Goal: Information Seeking & Learning: Learn about a topic

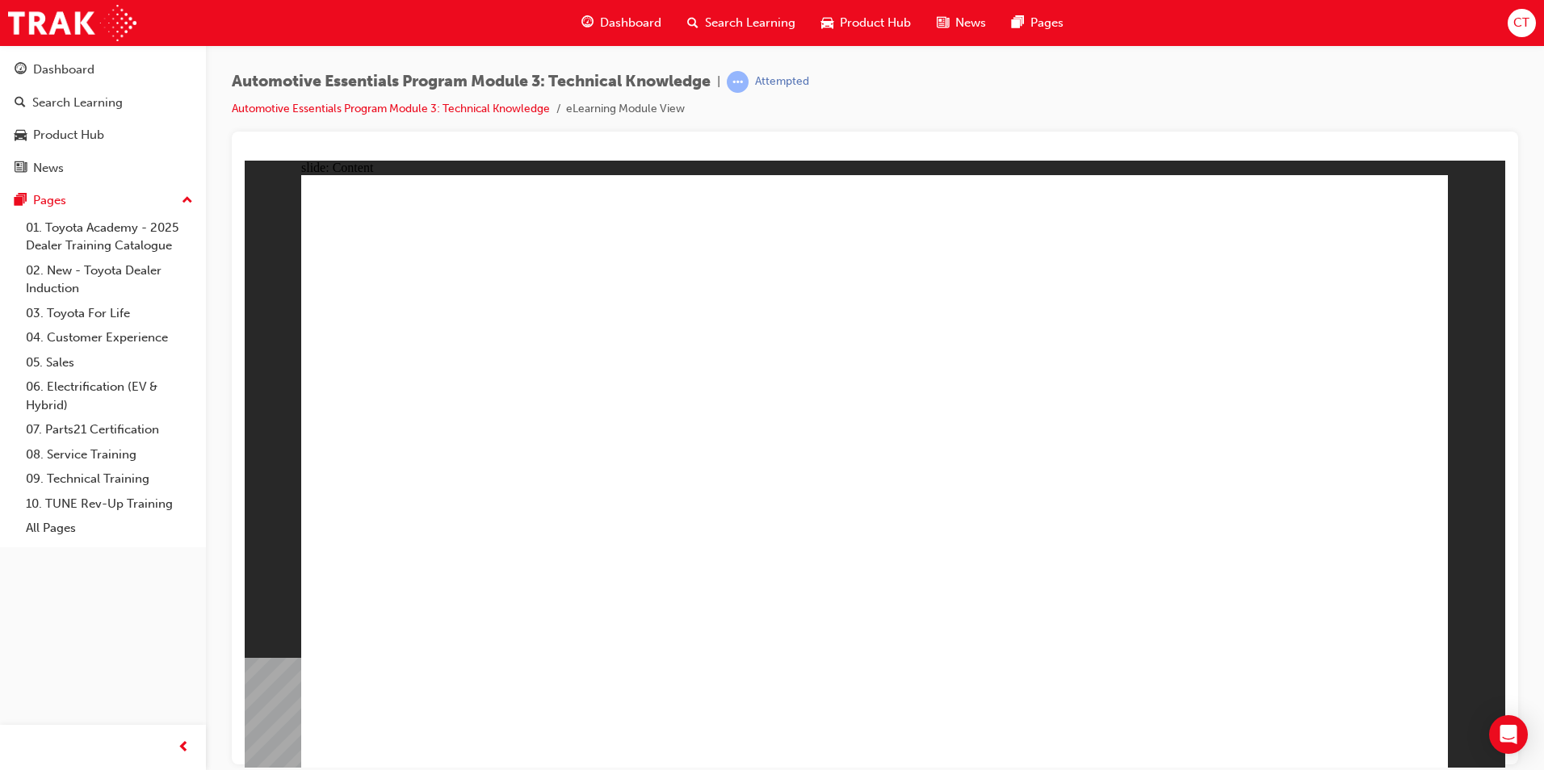
radio input "true"
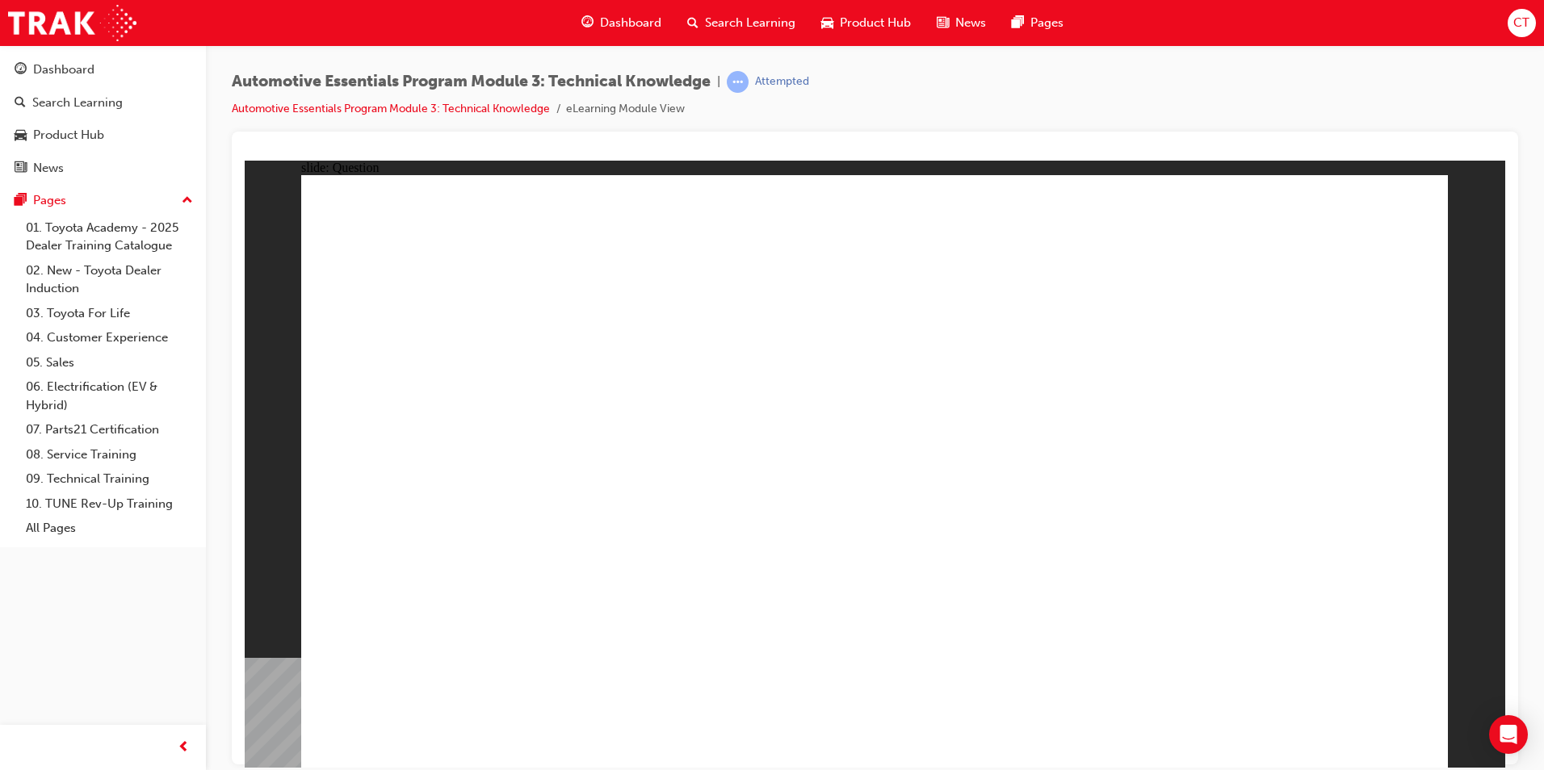
radio input "true"
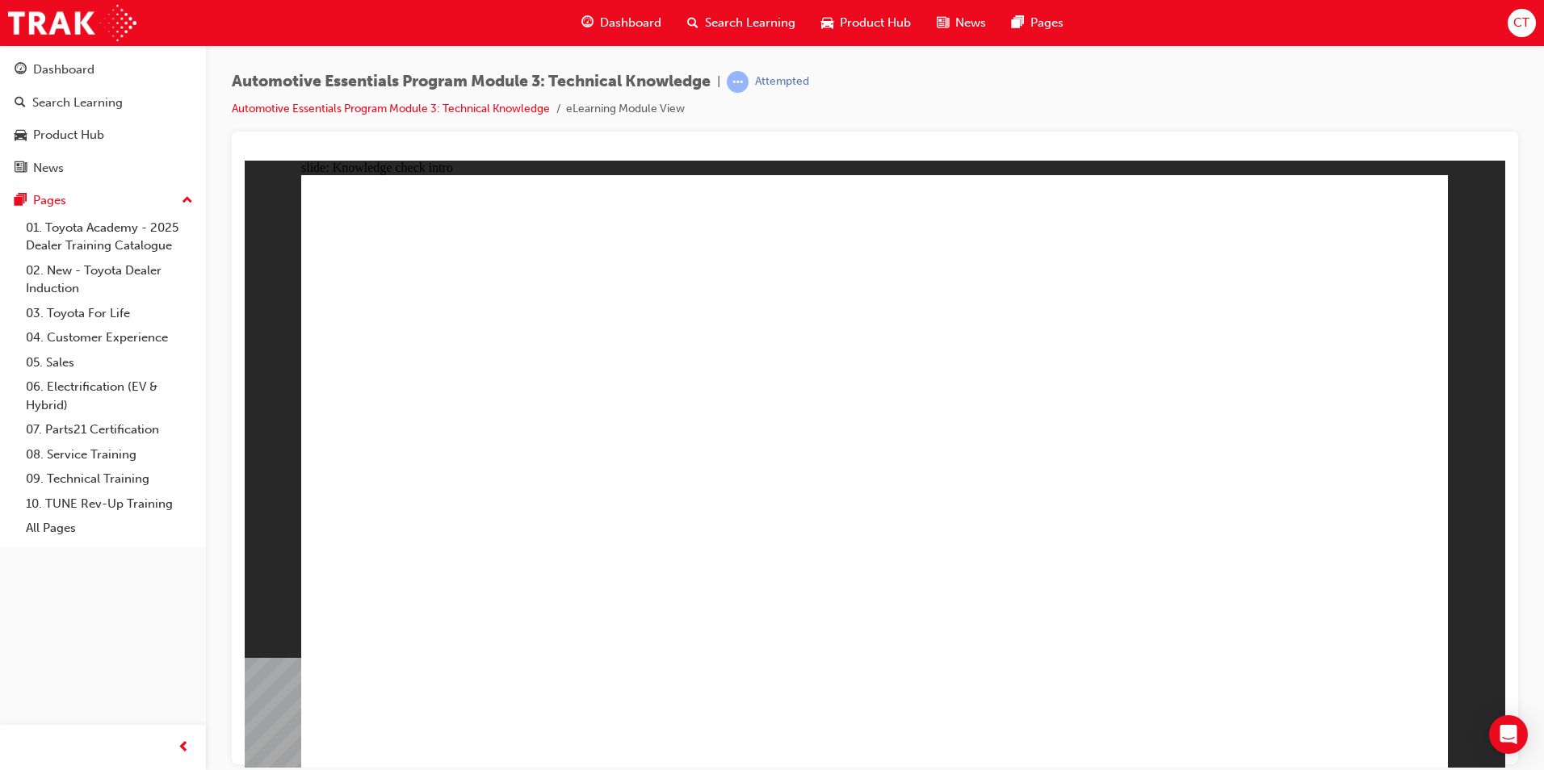
radio input "true"
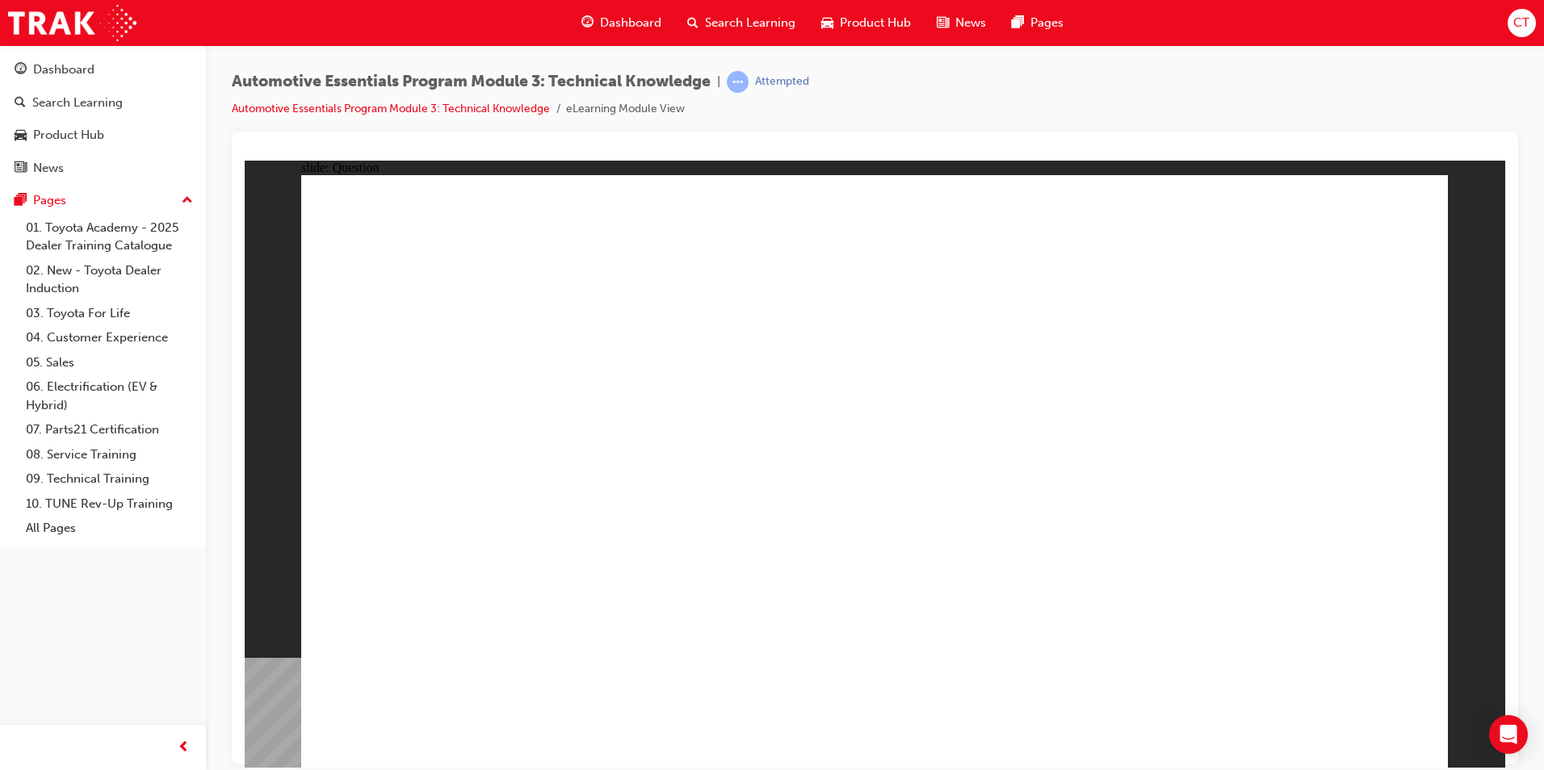
radio input "true"
drag, startPoint x: 1351, startPoint y: 710, endPoint x: 1342, endPoint y: 732, distance: 23.5
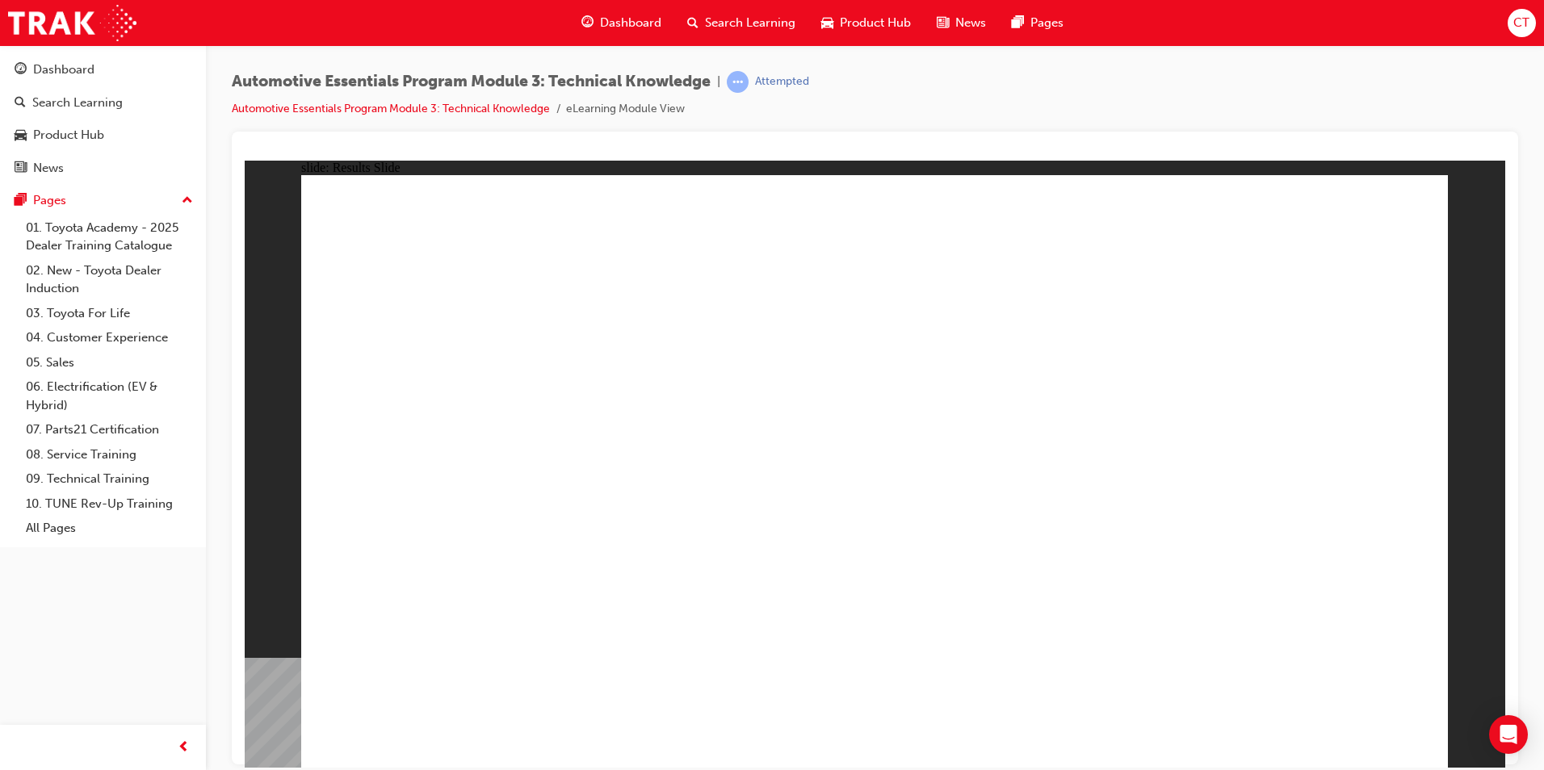
radio input "true"
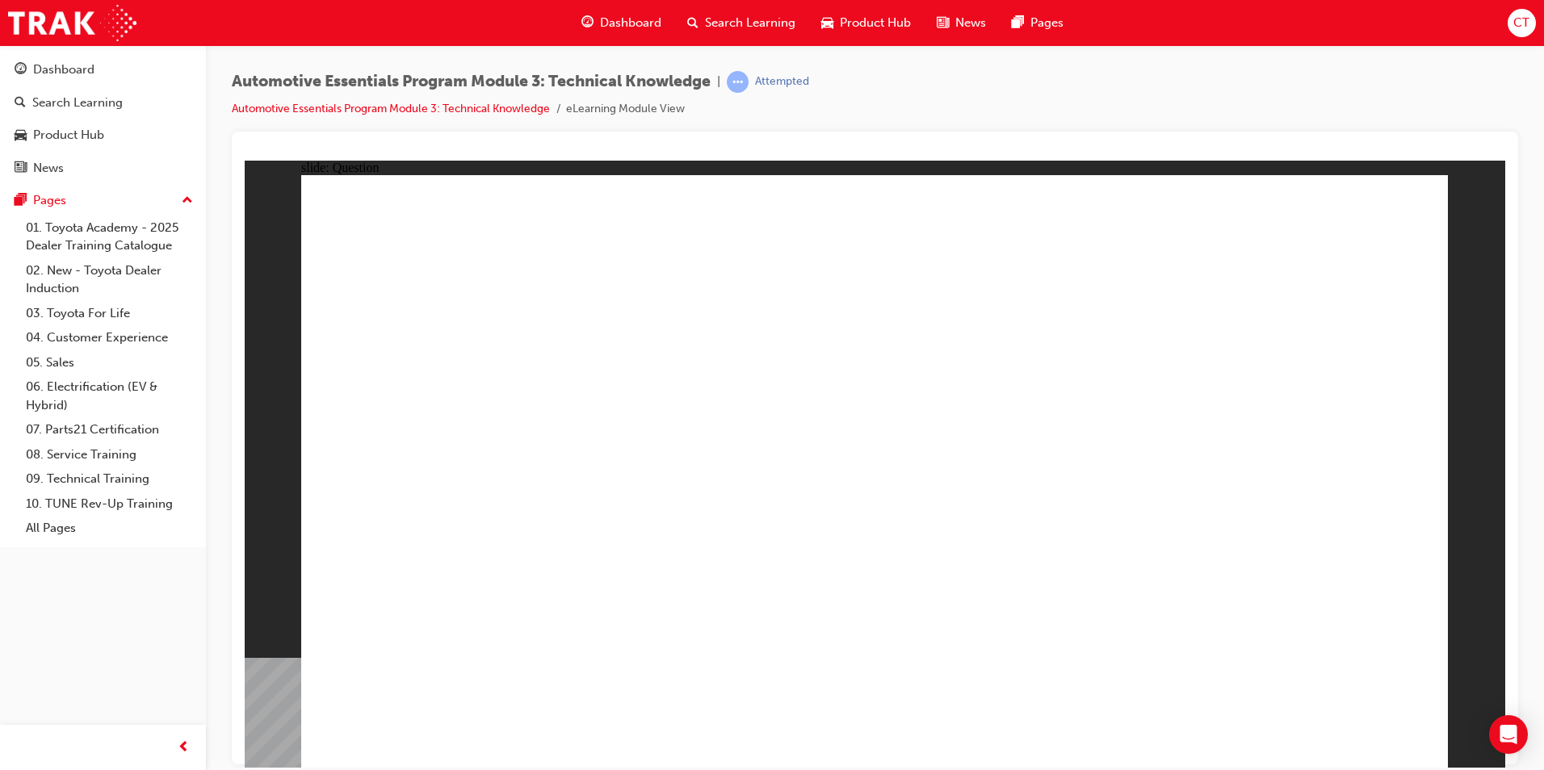
radio input "true"
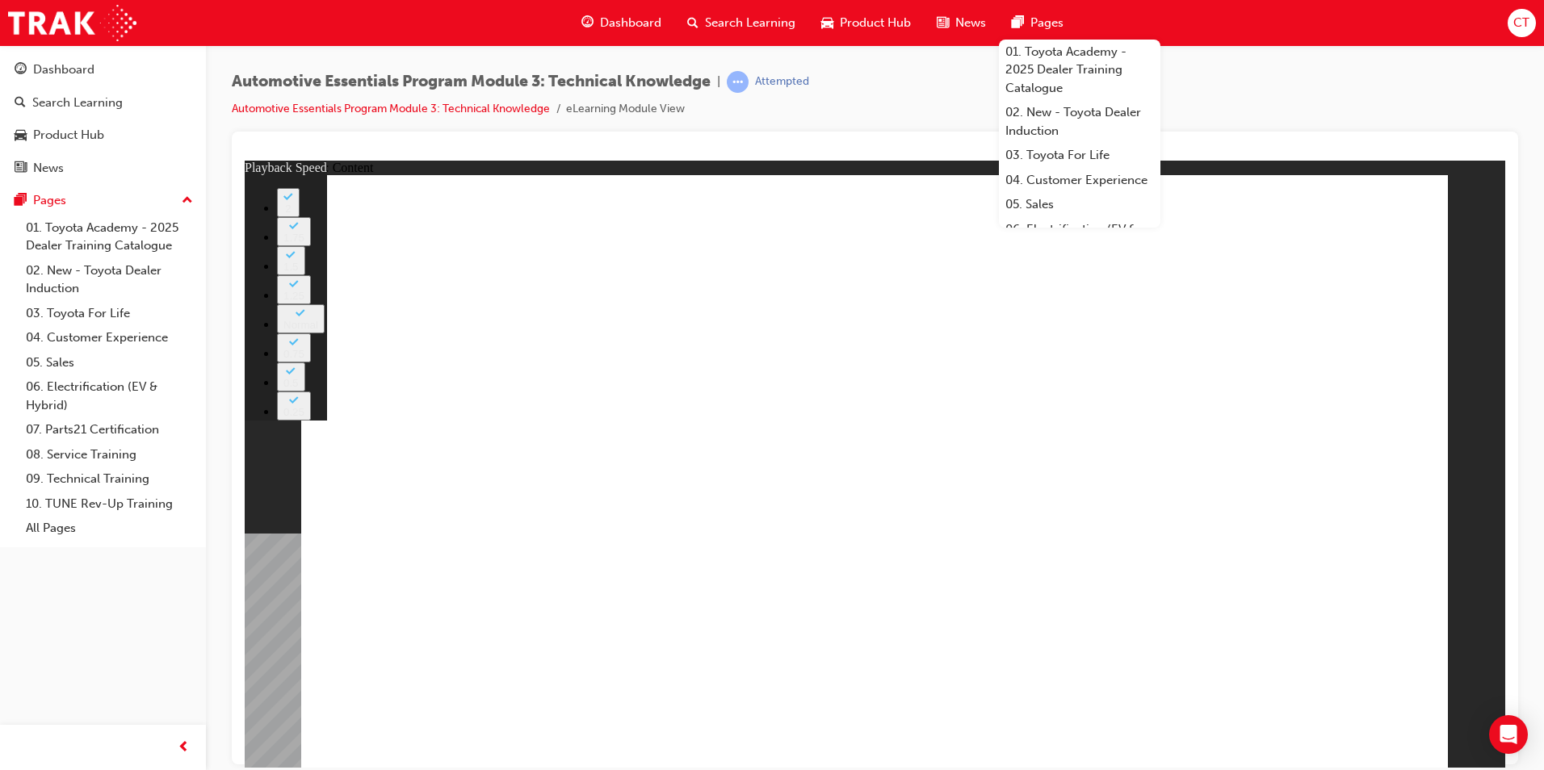
type input "8"
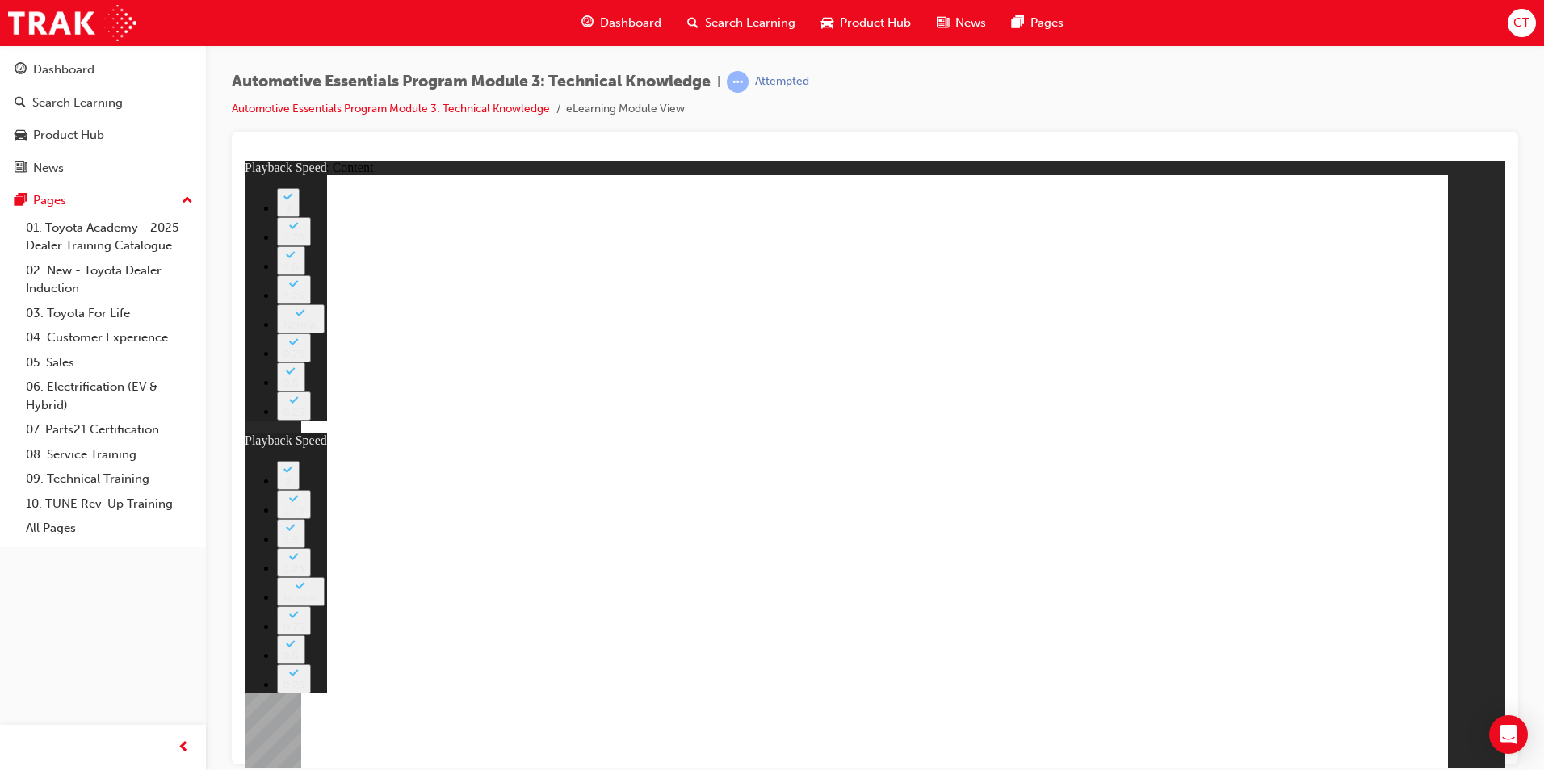
drag, startPoint x: 1327, startPoint y: 708, endPoint x: 1336, endPoint y: 725, distance: 19.1
type input "135"
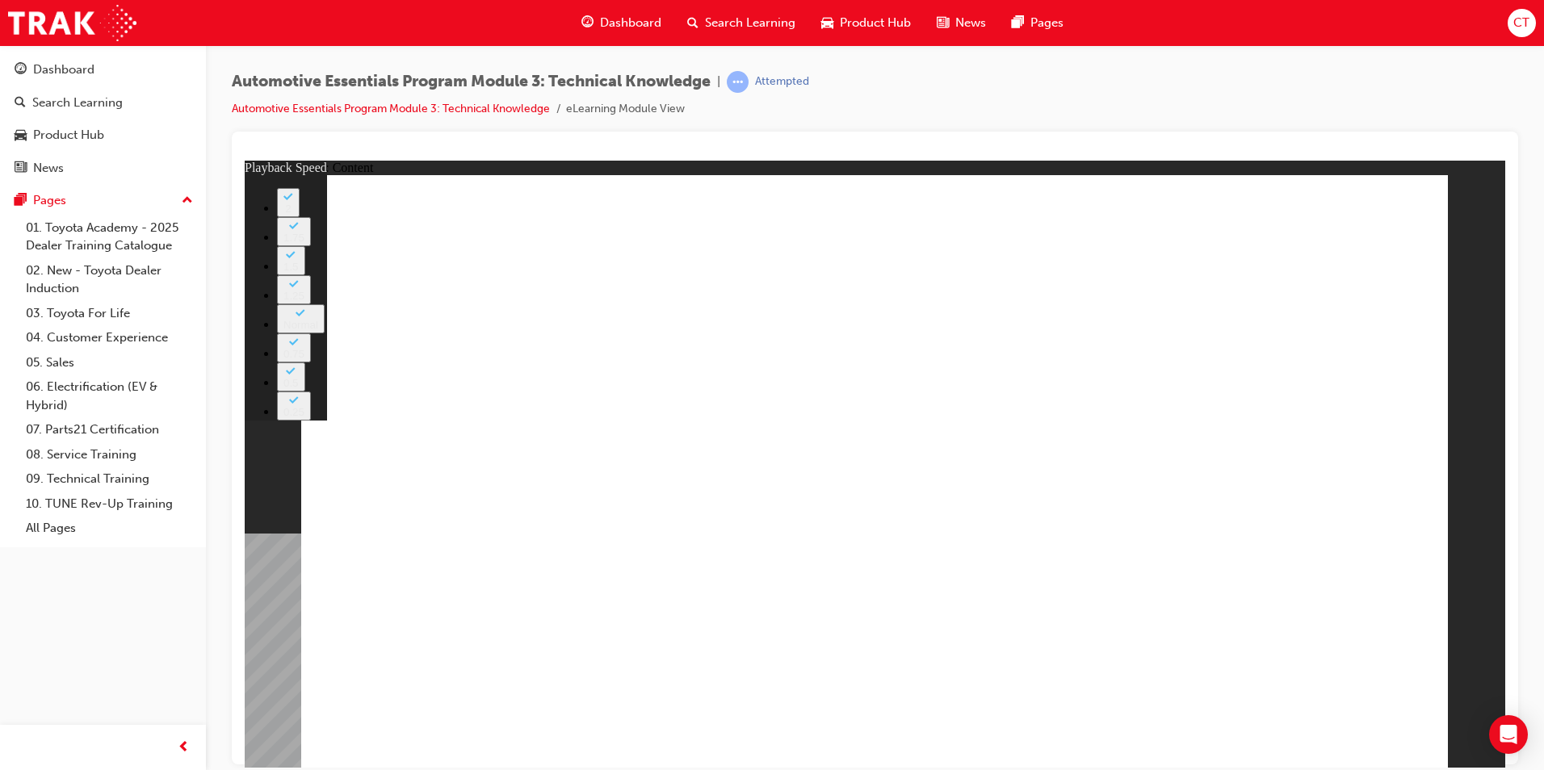
type input "7"
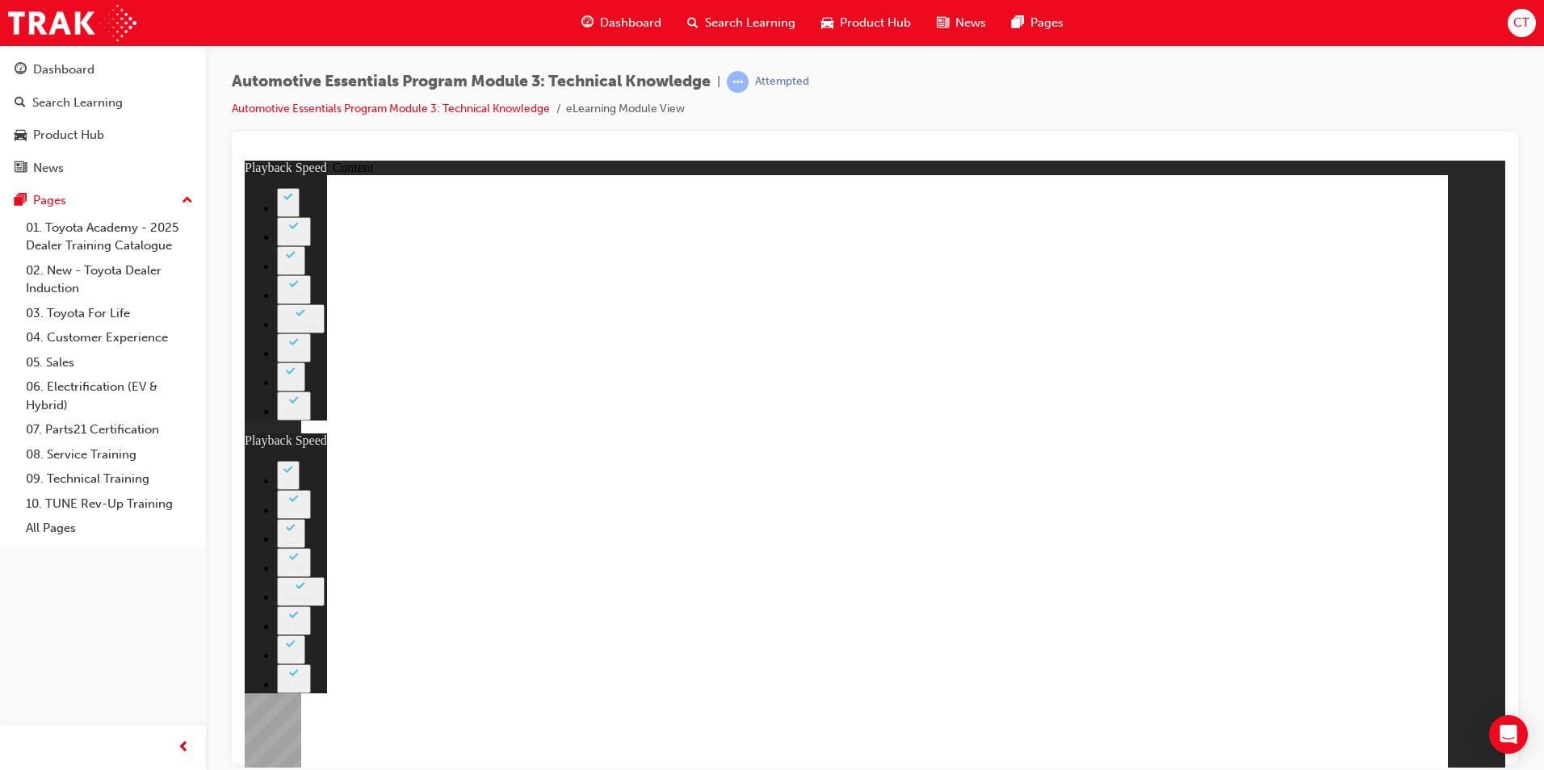
type input "8"
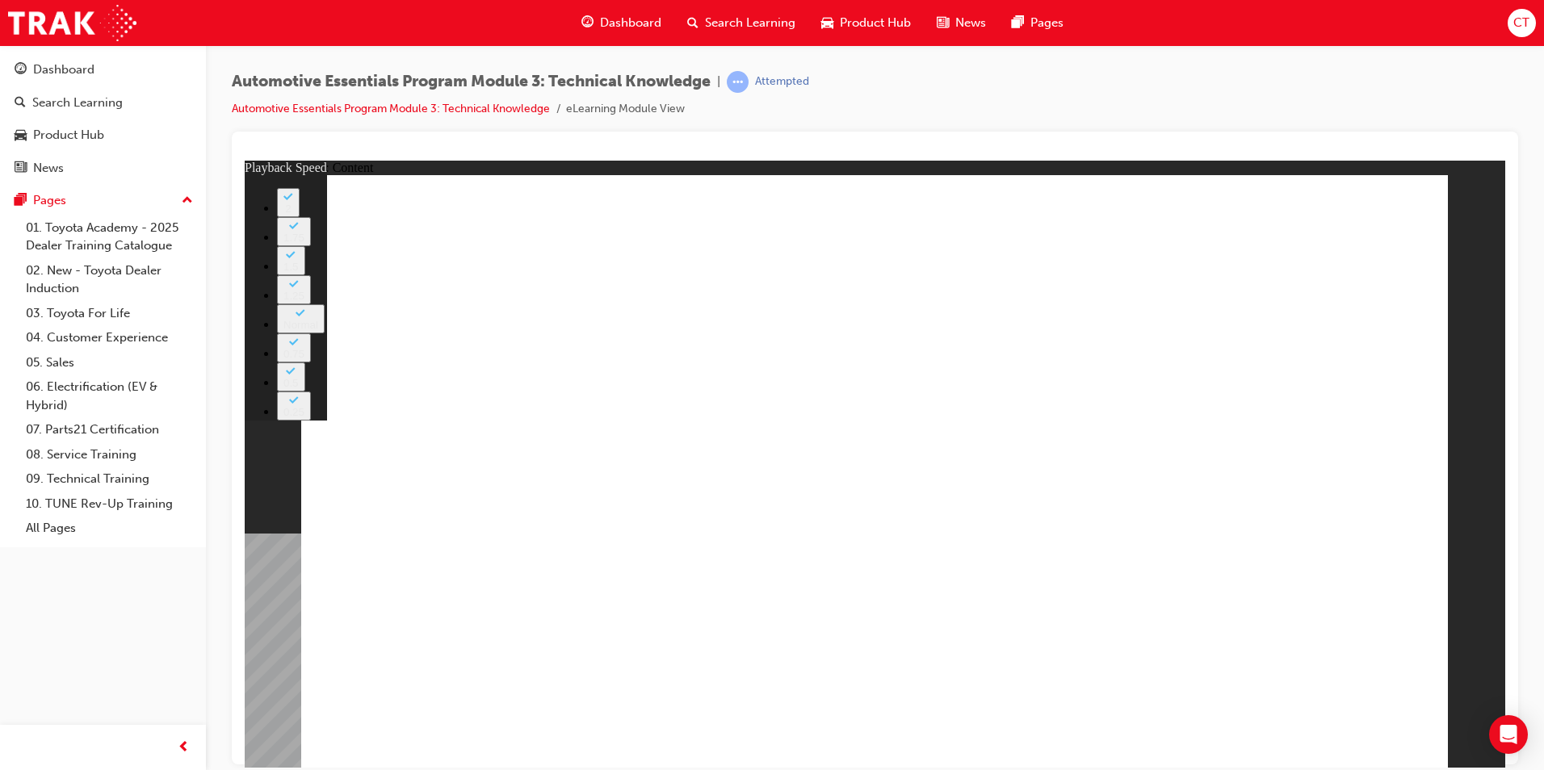
type input "1"
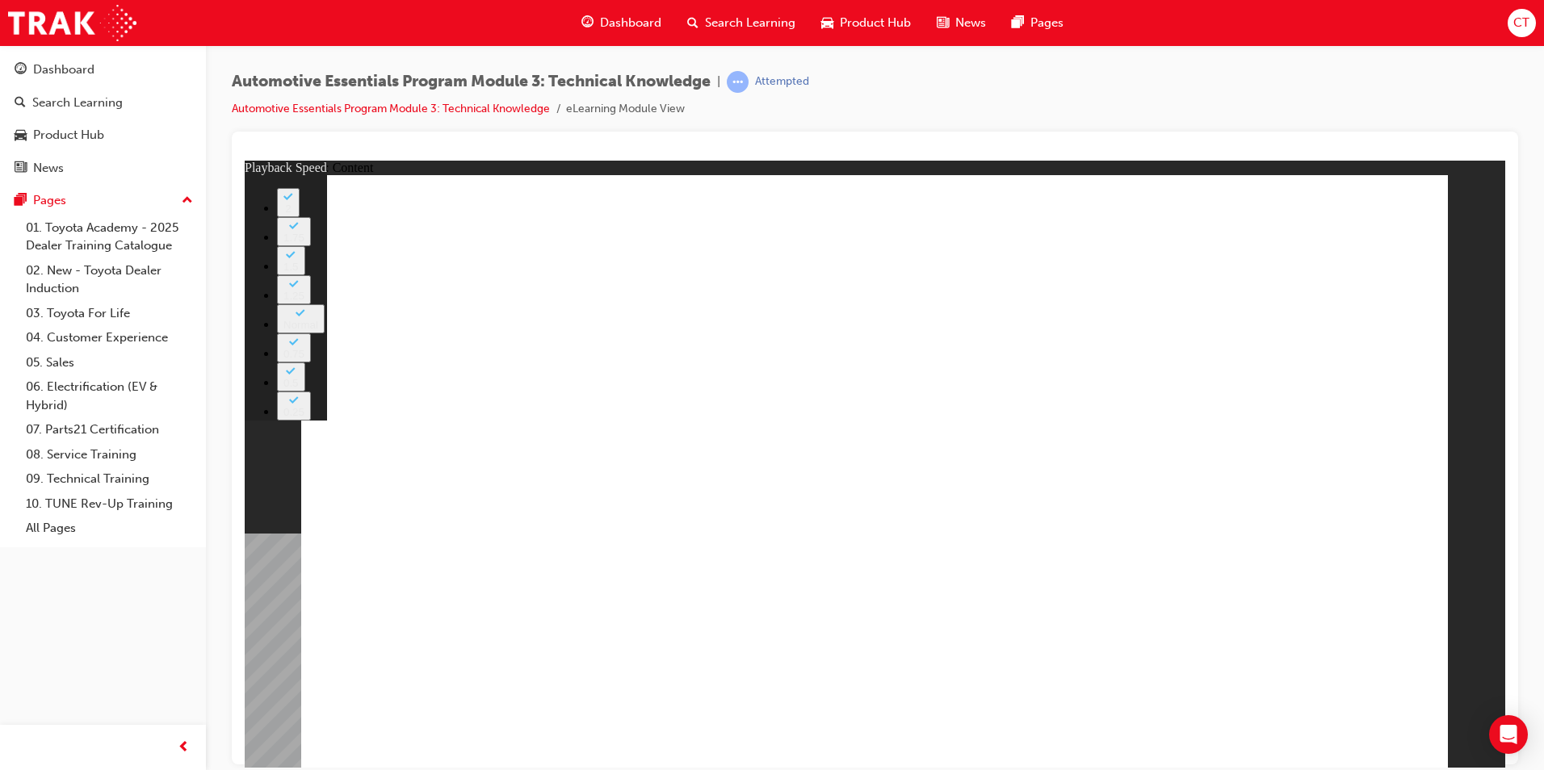
type input "7"
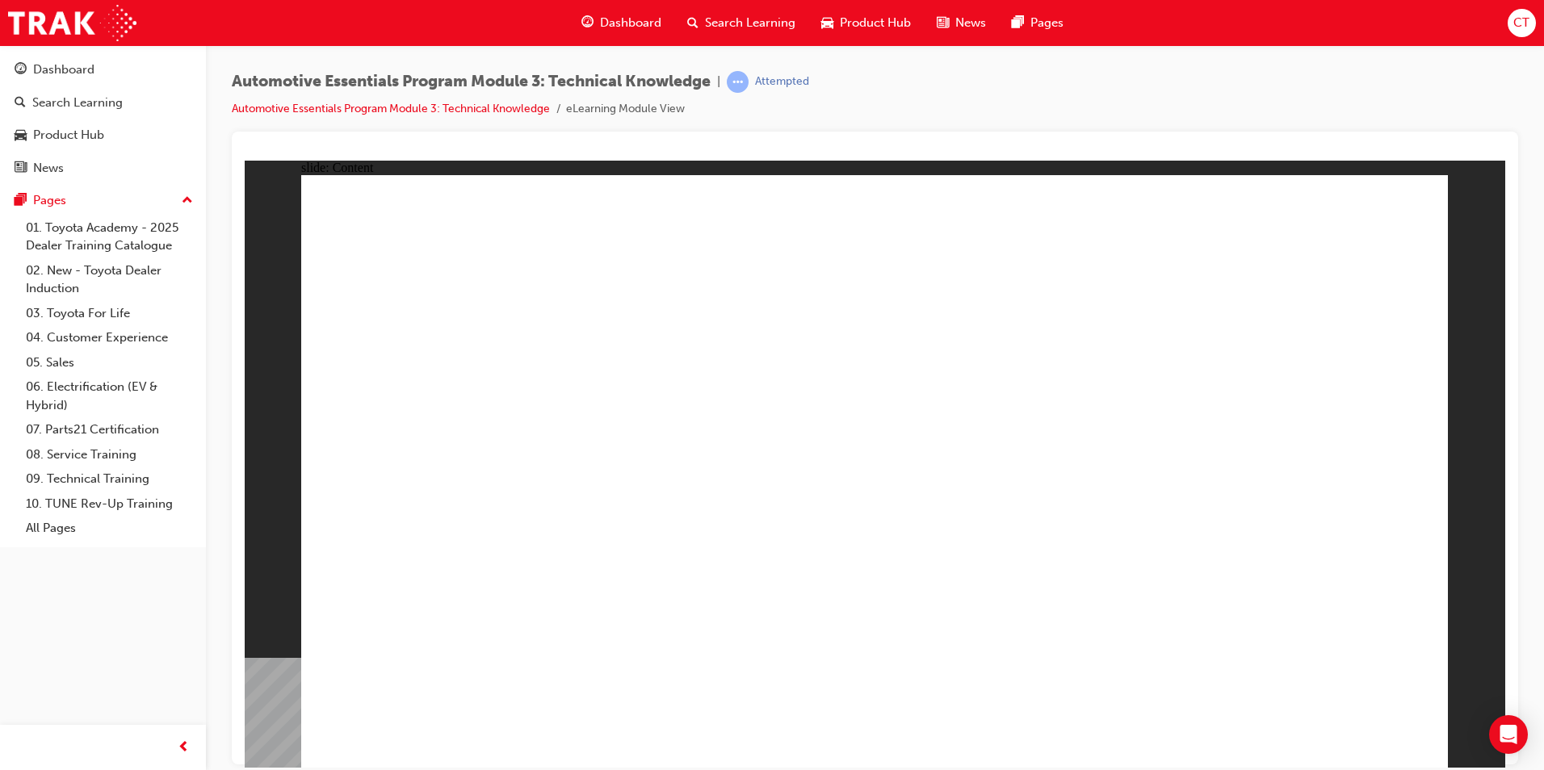
drag, startPoint x: 1297, startPoint y: 715, endPoint x: 1318, endPoint y: 723, distance: 23.2
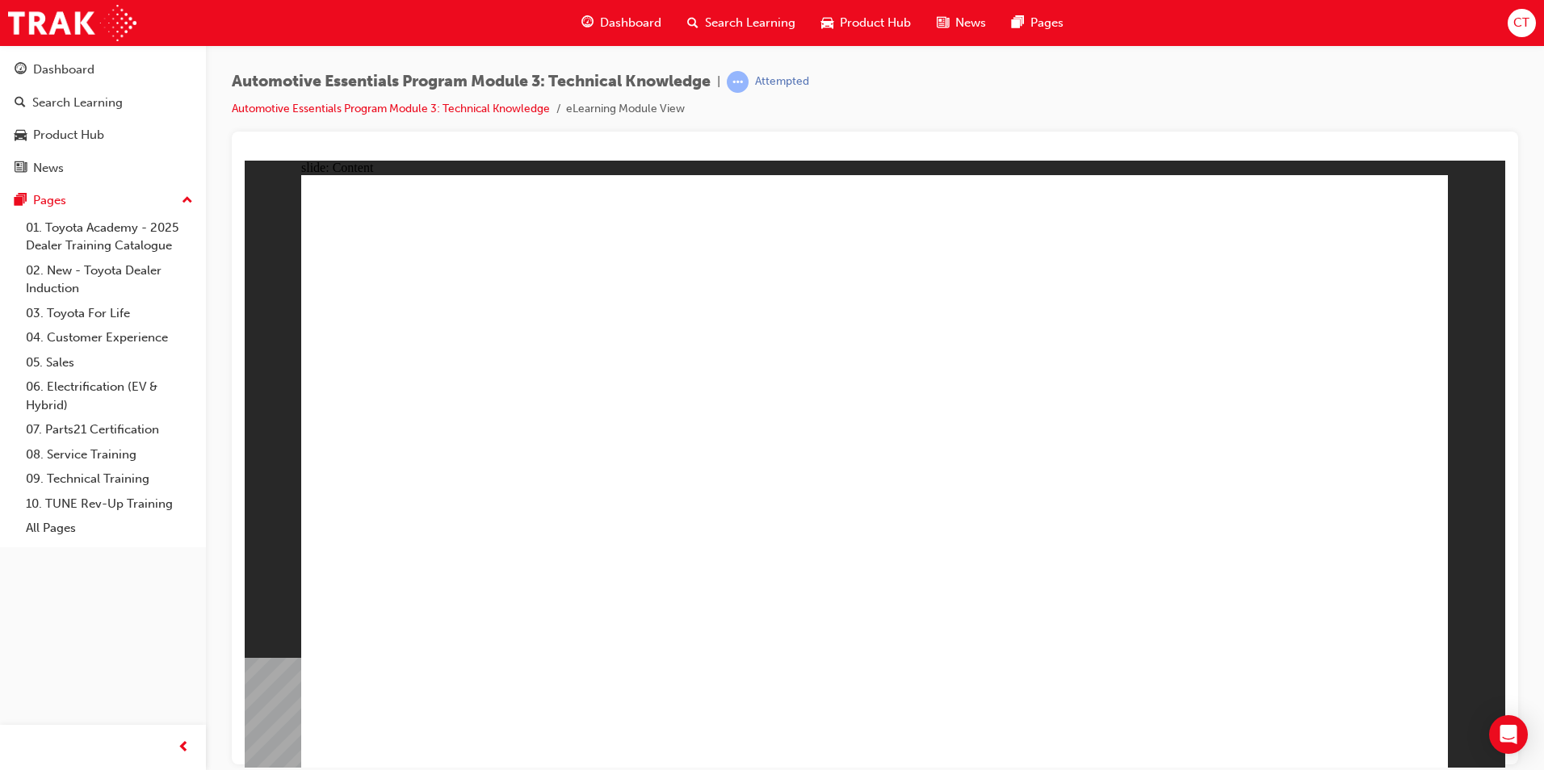
radio input "true"
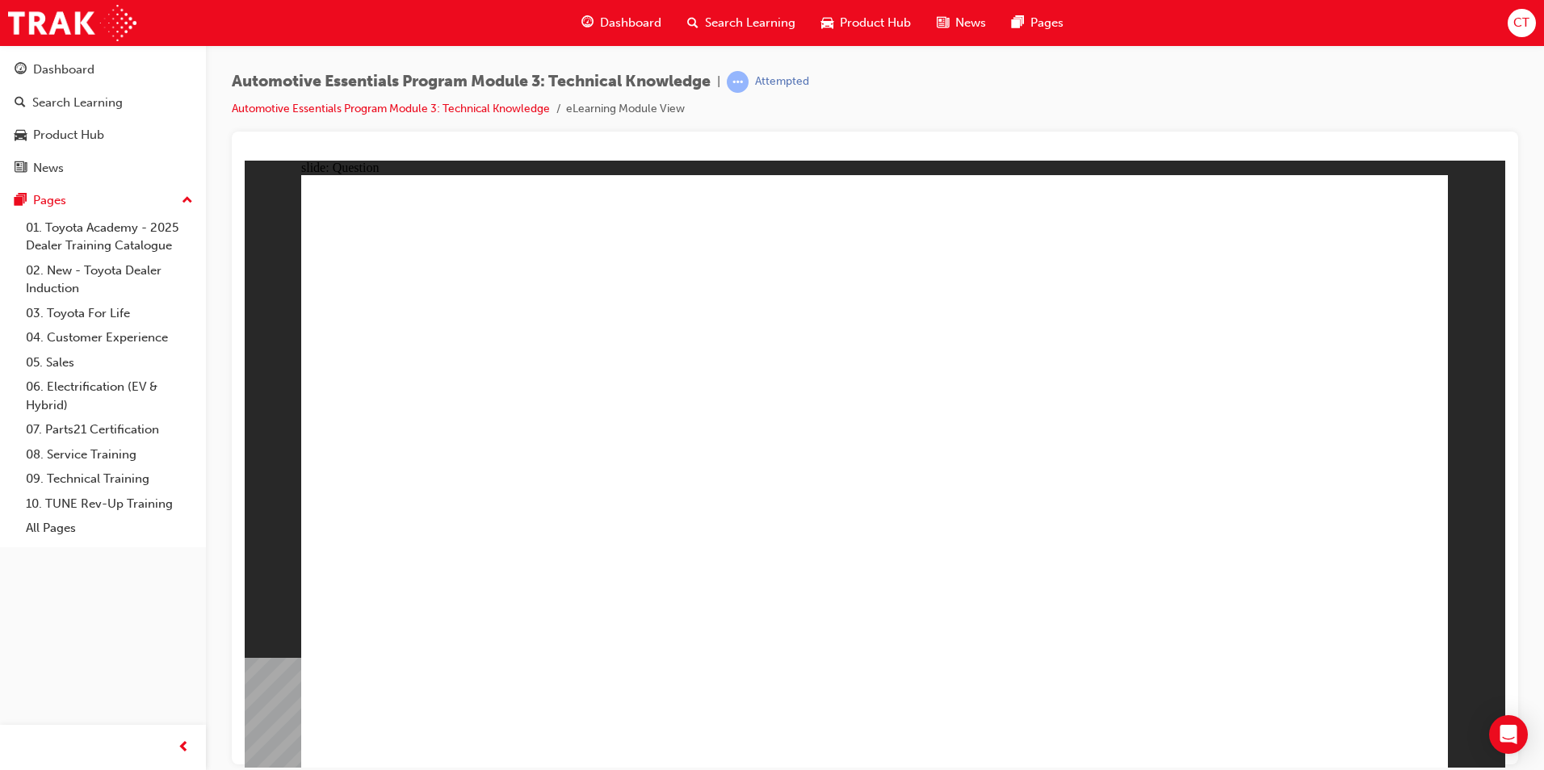
radio input "true"
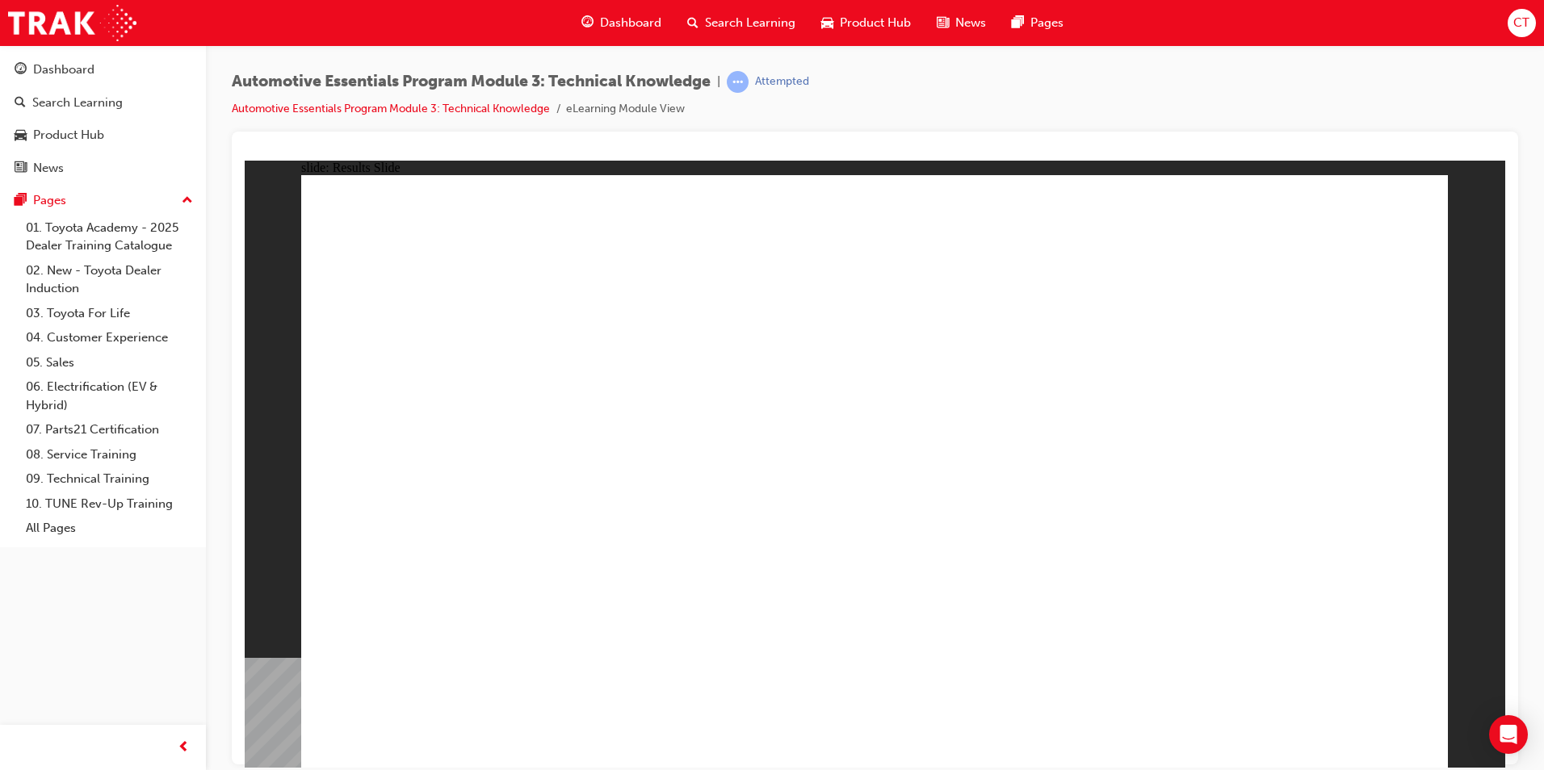
click at [48, 68] on div "Dashboard" at bounding box center [63, 70] width 61 height 19
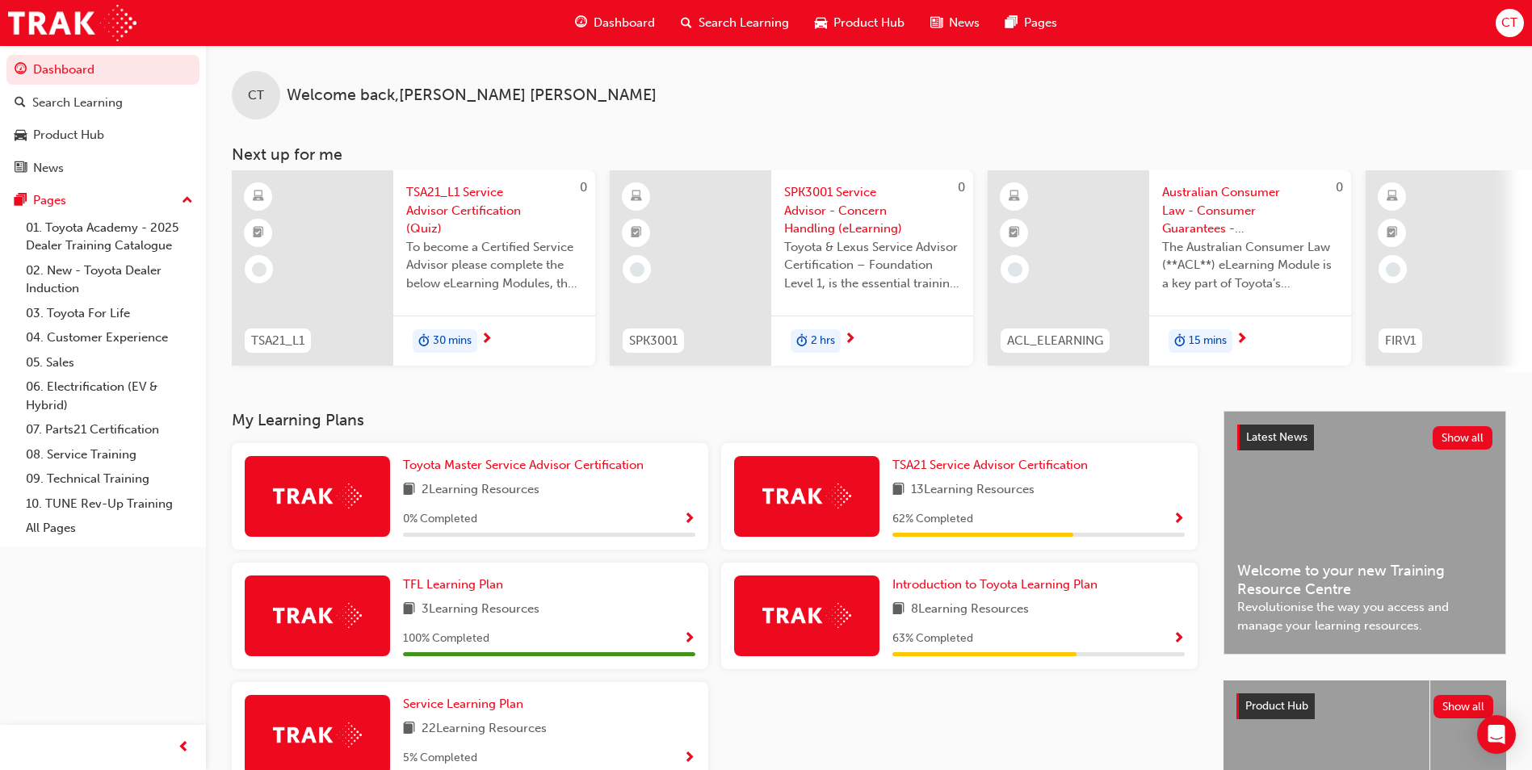
click at [830, 208] on span "SPK3001 Service Advisor - Concern Handling (eLearning)" at bounding box center [872, 210] width 176 height 55
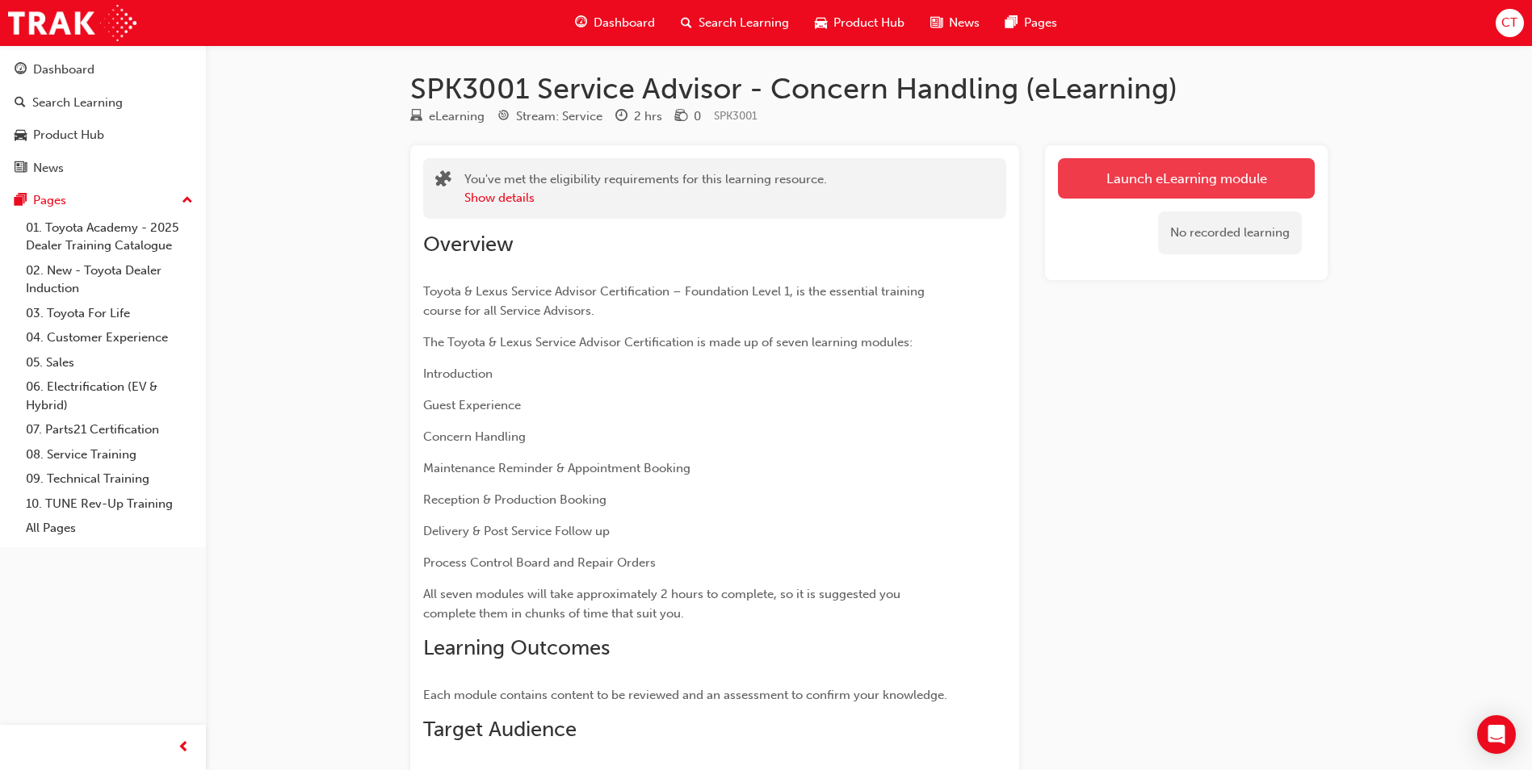
click at [1177, 181] on link "Launch eLearning module" at bounding box center [1186, 178] width 257 height 40
